Goal: Task Accomplishment & Management: Manage account settings

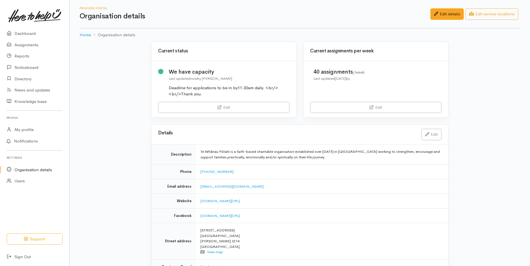
click at [215, 106] on link "Edit" at bounding box center [223, 107] width 131 height 11
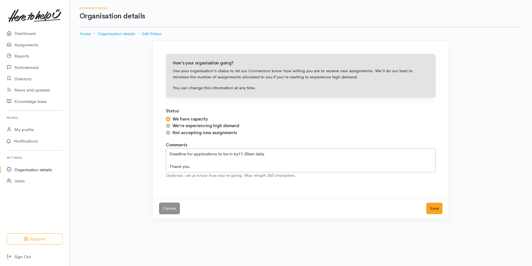
click at [169, 131] on input "Not accepting new assignments" at bounding box center [168, 132] width 4 height 4
radio input "true"
click at [430, 207] on button "Save" at bounding box center [435, 207] width 16 height 11
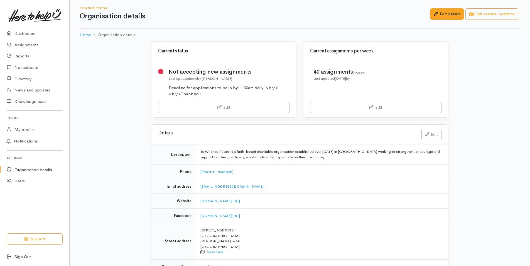
click at [19, 255] on link "Sign Out" at bounding box center [34, 256] width 69 height 11
